Goal: Find contact information: Find contact information

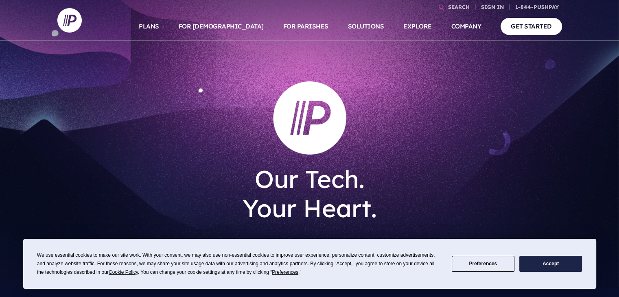
click at [523, 268] on button "Accept" at bounding box center [550, 264] width 63 height 16
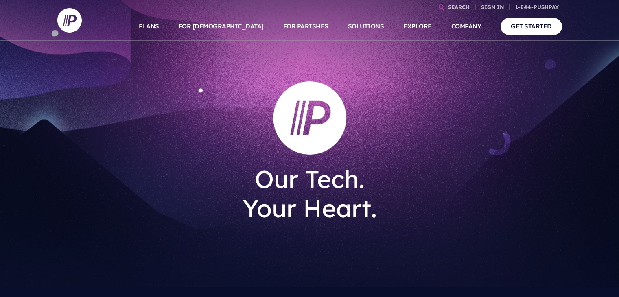
click at [523, 268] on div "Our Tech. Your Heart." at bounding box center [309, 143] width 504 height 287
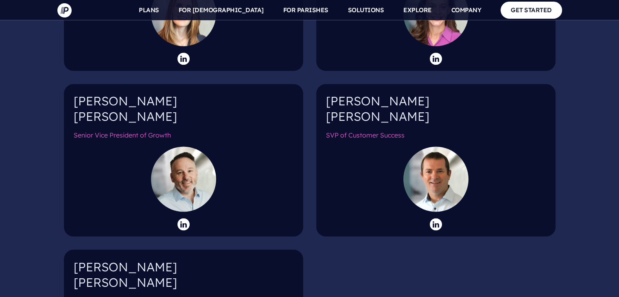
scroll to position [1413, 0]
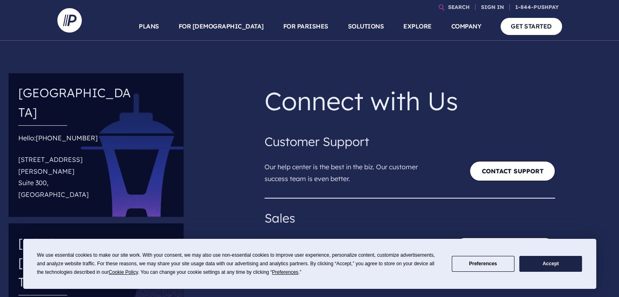
click at [535, 260] on button "Accept" at bounding box center [550, 264] width 63 height 16
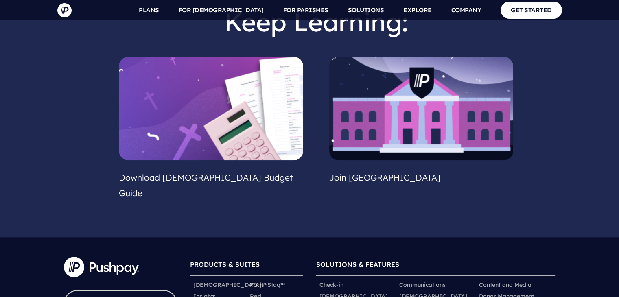
scroll to position [801, 0]
